Goal: Find specific page/section: Find specific page/section

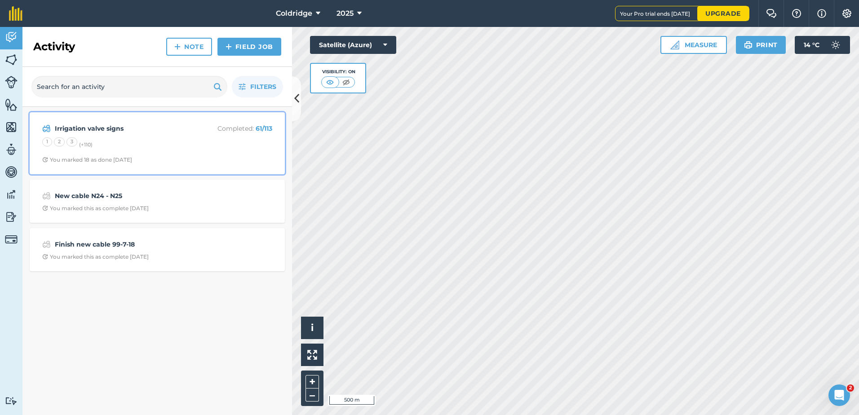
click at [144, 150] on div "Irrigation valve signs Completed : 61 / 113 1 2 3 (+ 110 ) You marked 18 as don…" at bounding box center [157, 143] width 244 height 51
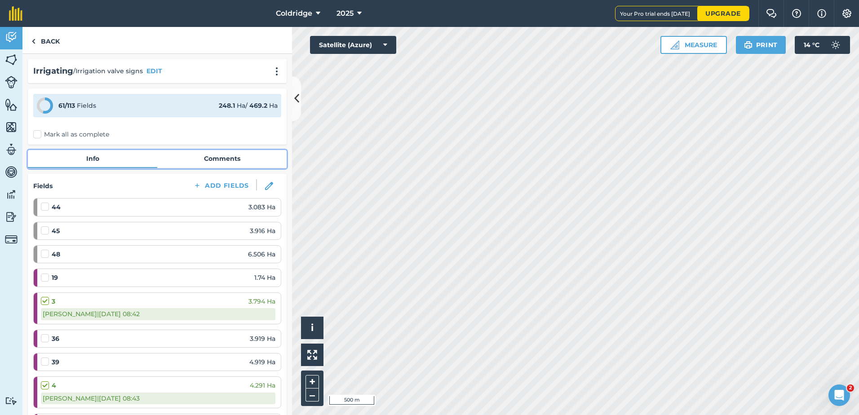
click at [196, 161] on link "Comments" at bounding box center [221, 158] width 129 height 17
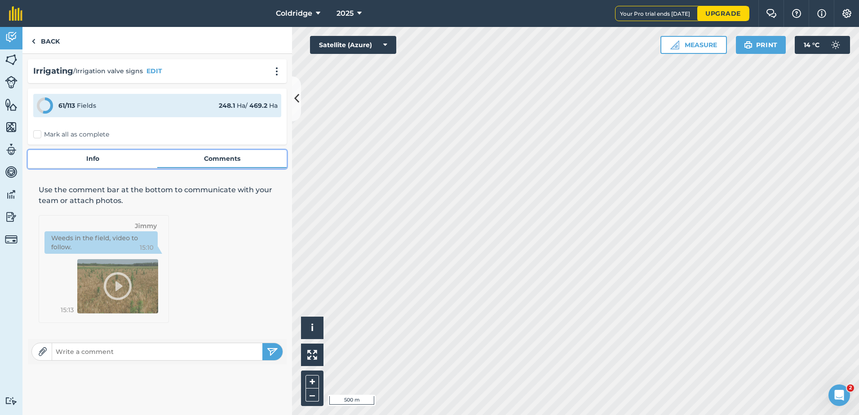
click at [112, 157] on link "Info" at bounding box center [92, 158] width 129 height 17
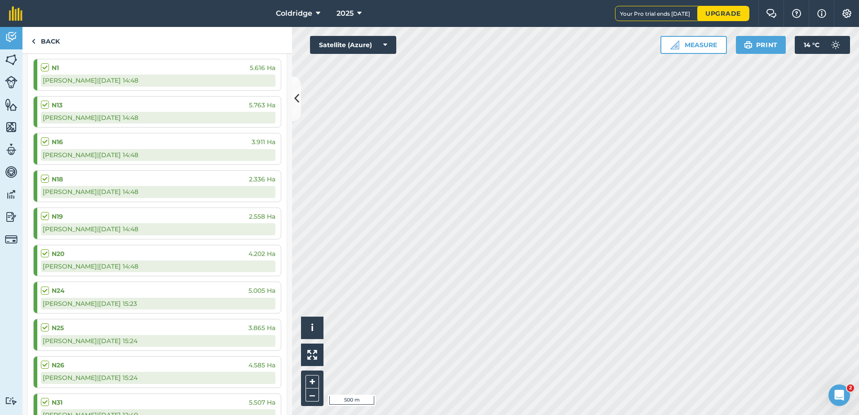
scroll to position [1258, 0]
